Goal: Transaction & Acquisition: Purchase product/service

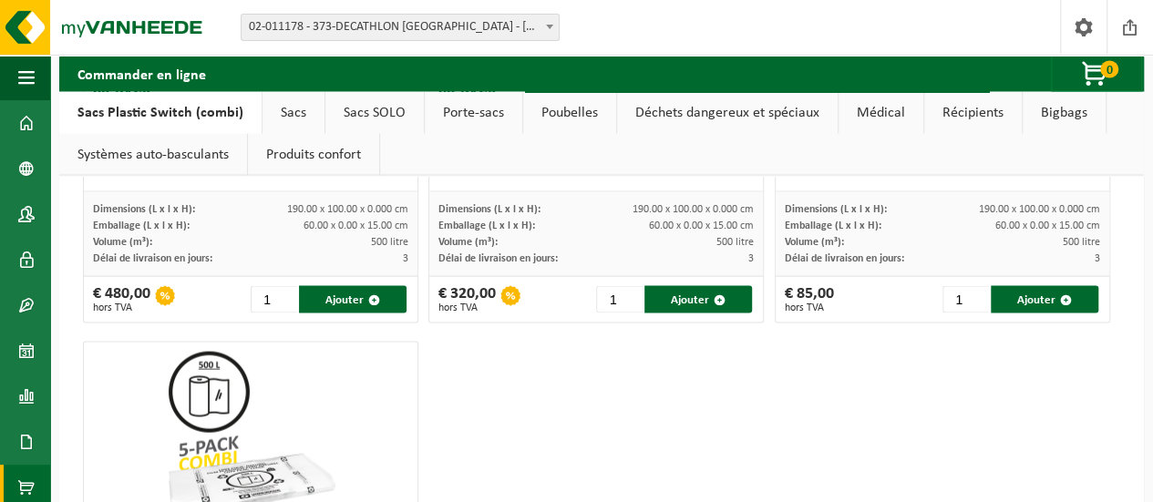
scroll to position [1787, 0]
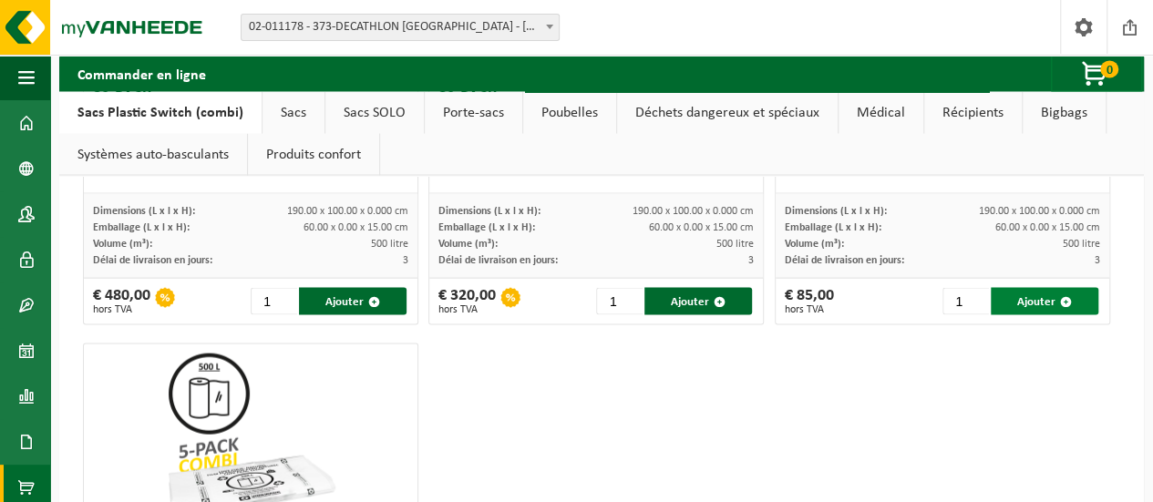
click at [1013, 304] on button "Ajouter" at bounding box center [1045, 301] width 108 height 27
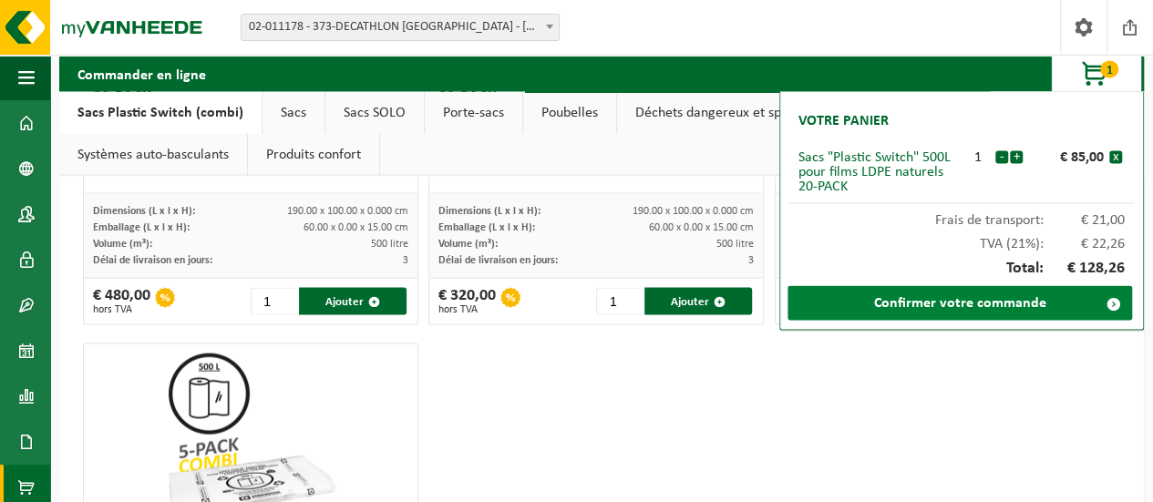
click at [983, 299] on link "Confirmer votre commande" at bounding box center [960, 303] width 345 height 35
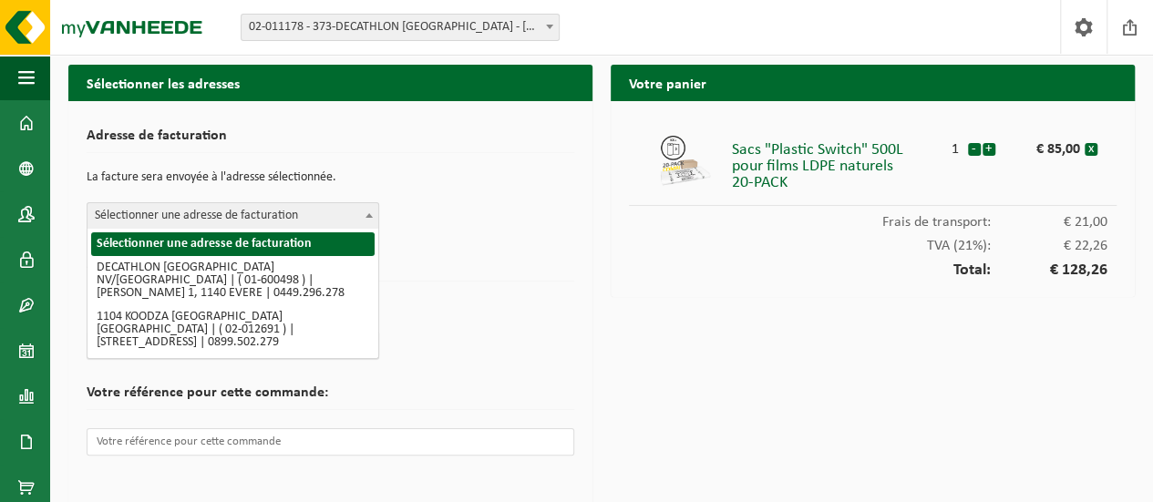
click at [352, 209] on span "Sélectionner une adresse de facturation" at bounding box center [233, 216] width 291 height 26
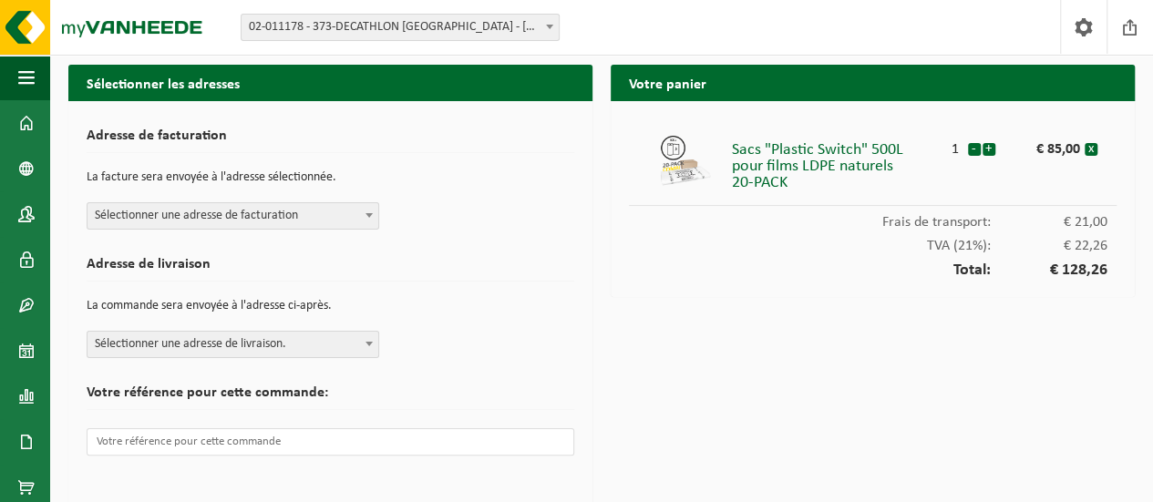
click at [450, 251] on div "Adresse de livraison La commande sera envoyée à l'adresse ci-après. Sélectionne…" at bounding box center [331, 303] width 488 height 110
click at [338, 218] on span "Sélectionner une adresse de facturation" at bounding box center [233, 216] width 291 height 26
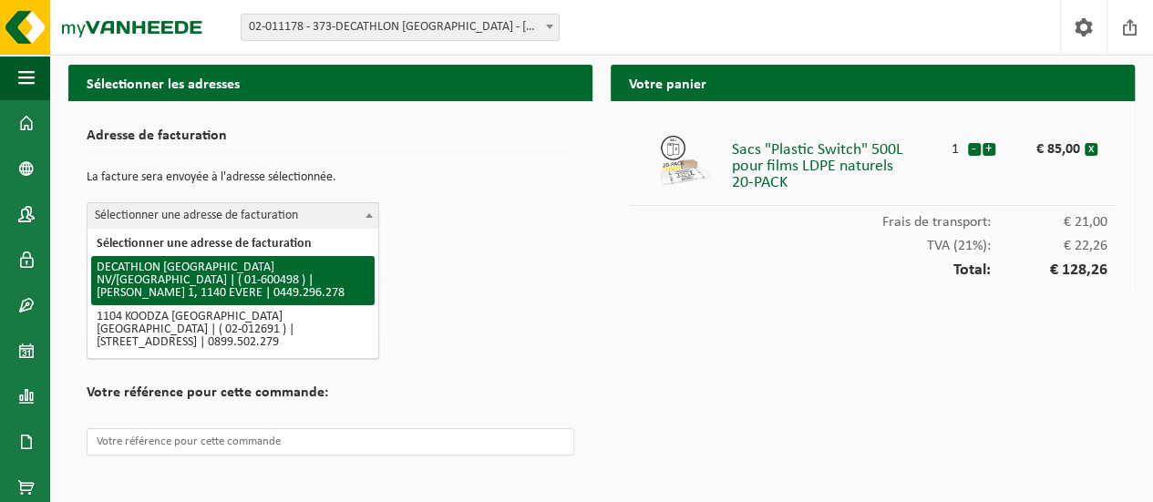
select select "964"
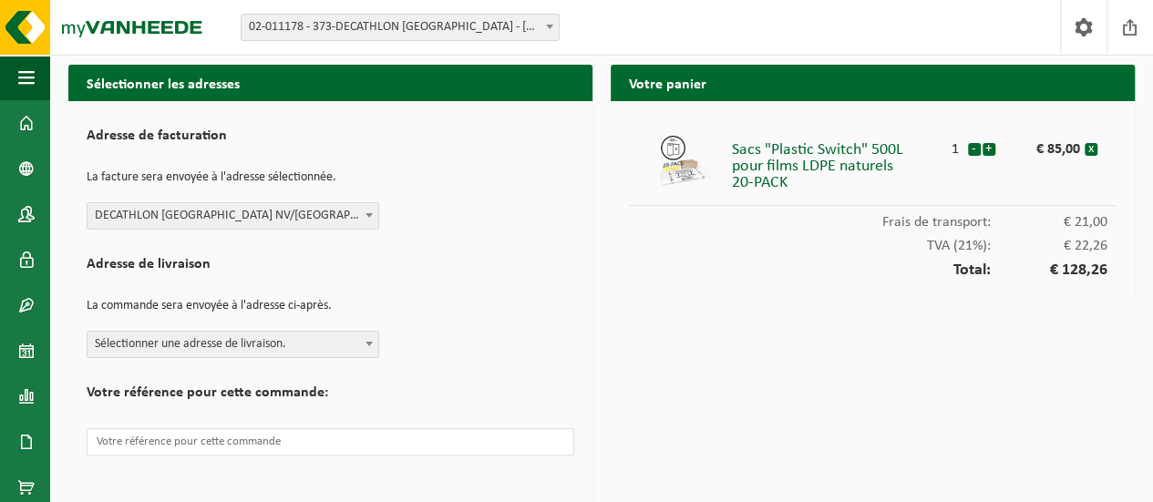
click at [456, 258] on h2 "Adresse de livraison" at bounding box center [331, 269] width 488 height 25
click at [353, 351] on span "Sélectionner une adresse de livraison." at bounding box center [233, 345] width 291 height 26
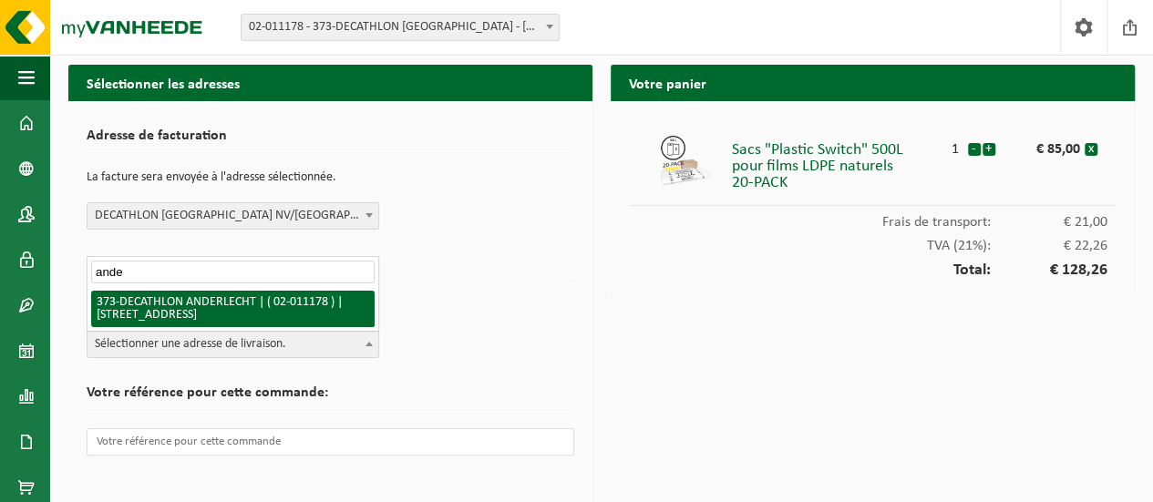
type input "ande"
select select "2108"
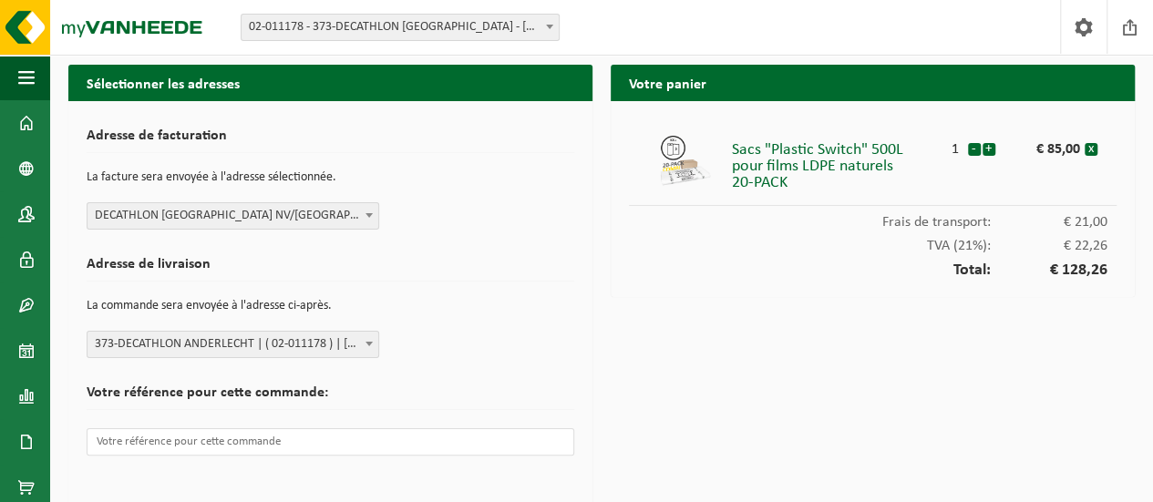
click at [448, 281] on div "Adresse de livraison La commande sera envoyée à l'adresse ci-après. Sélectionne…" at bounding box center [331, 303] width 488 height 110
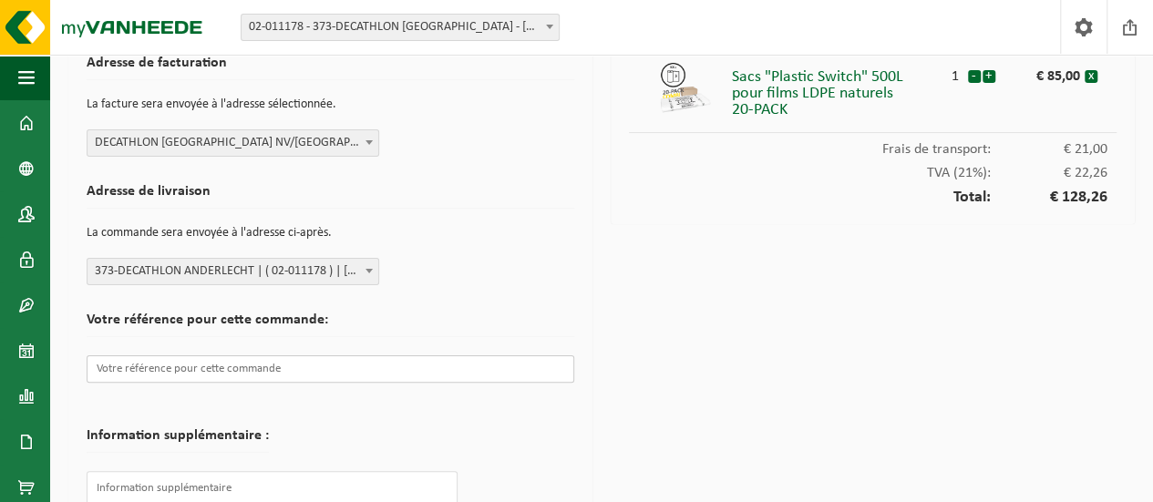
click at [277, 375] on input "text" at bounding box center [331, 369] width 488 height 27
click at [447, 291] on form "Adresse de facturation La facture sera envoyée à l'adresse sélectionnée. Sélect…" at bounding box center [331, 308] width 488 height 525
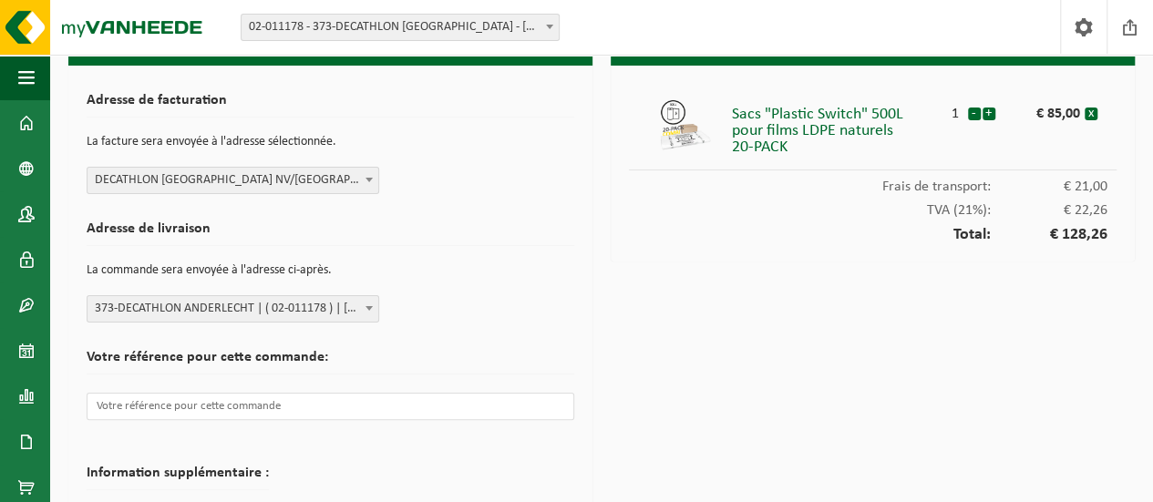
scroll to position [0, 0]
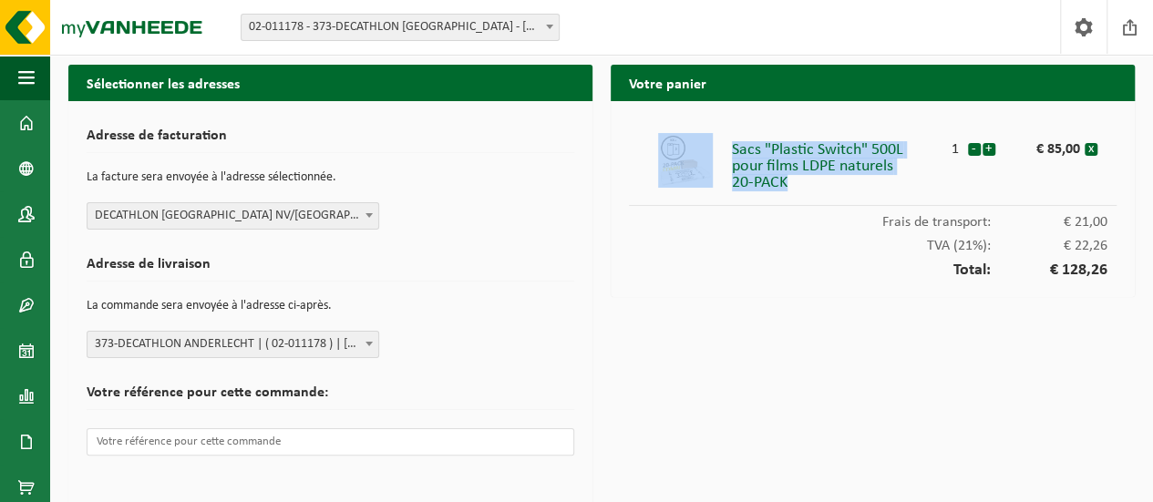
drag, startPoint x: 727, startPoint y: 151, endPoint x: 842, endPoint y: 187, distance: 120.2
click at [842, 187] on li "Sacs "Plastic Switch" 500L pour films LDPE naturels 20-PACK 1 - + € 85,00 x" at bounding box center [873, 162] width 488 height 87
copy li "Sacs "Plastic Switch" 500L pour films LDPE naturels 20-PACK"
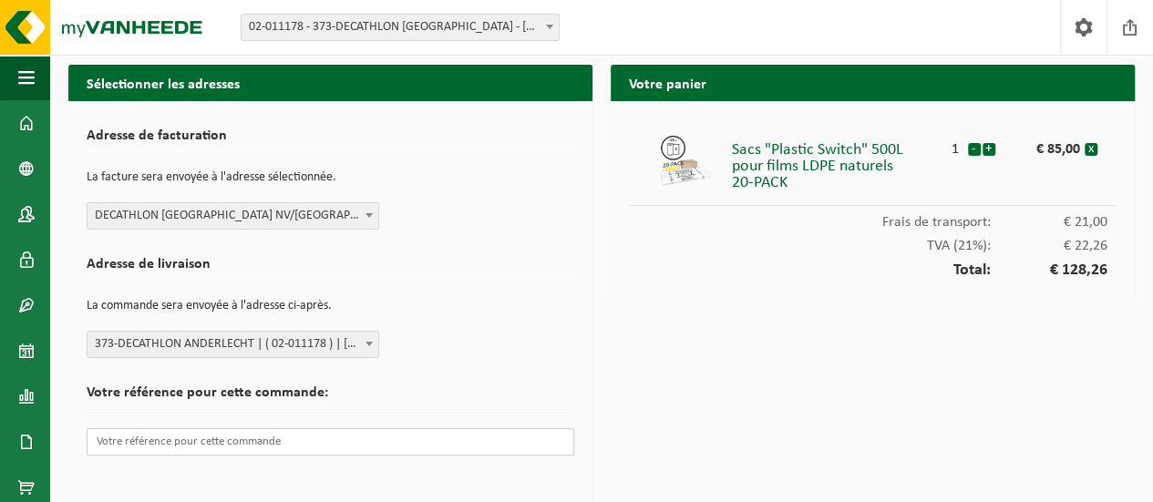
click at [242, 441] on input "text" at bounding box center [331, 441] width 488 height 27
paste input "Sacs "Plastic Switch" 500L pour films LDPE naturels 20-PACK"
type input "Sacs "Plastic Switch" 500L pour films LDPE naturels 20-PACK"
click at [560, 304] on p "La commande sera envoyée à l'adresse ci-après." at bounding box center [331, 306] width 488 height 31
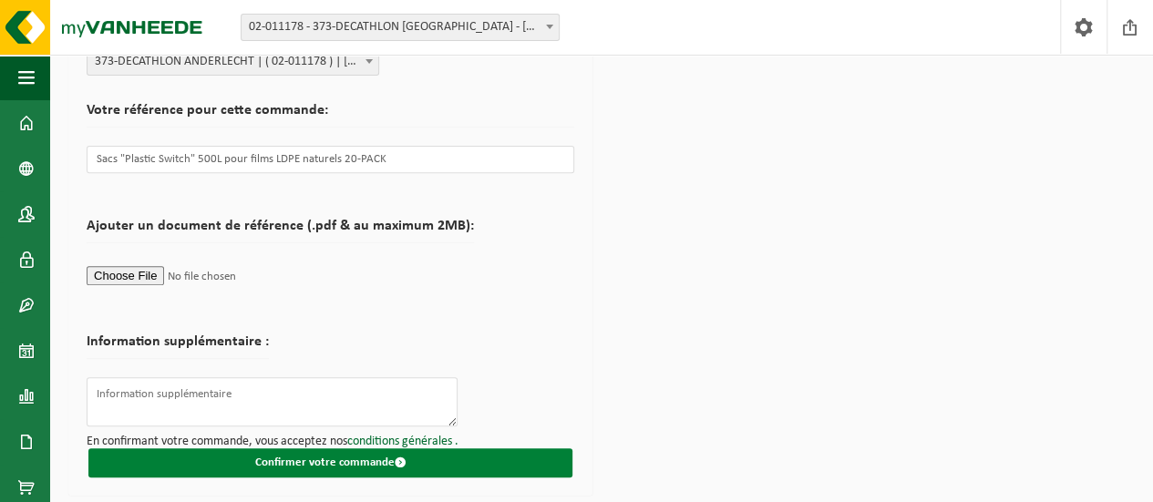
click at [347, 466] on button "Confirmer votre commande" at bounding box center [330, 462] width 484 height 29
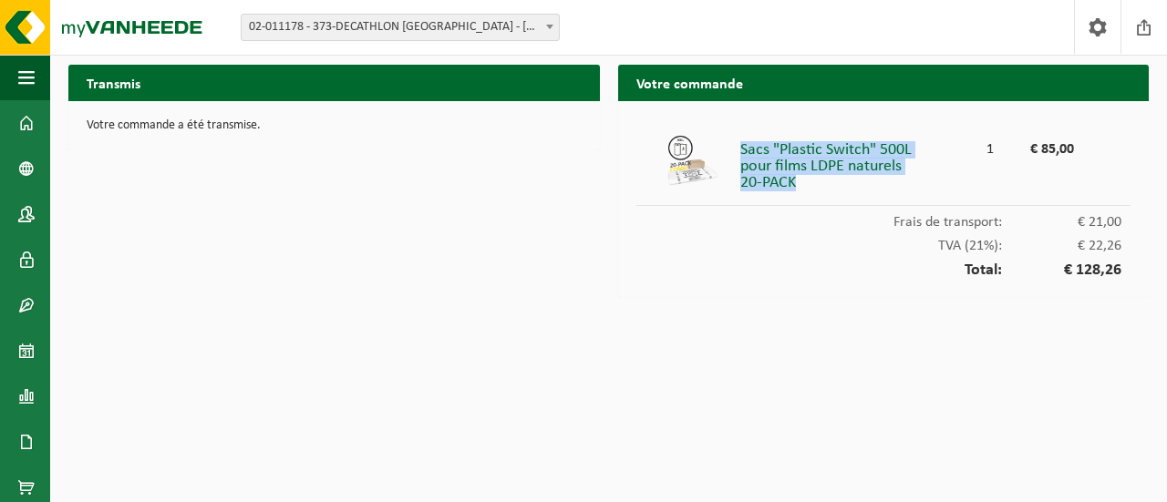
drag, startPoint x: 816, startPoint y: 187, endPoint x: 743, endPoint y: 154, distance: 80.0
click at [743, 154] on div "Sacs "Plastic Switch" 500L pour films LDPE naturels 20-PACK" at bounding box center [859, 162] width 238 height 58
copy div "Sacs "Plastic Switch" 500L pour films LDPE naturels 20-PACK"
